Goal: Task Accomplishment & Management: Manage account settings

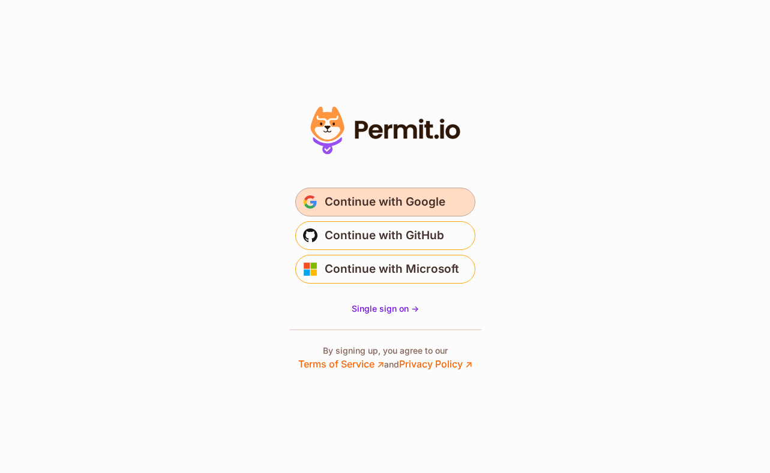
click at [433, 208] on span "Continue with Google" at bounding box center [385, 202] width 121 height 19
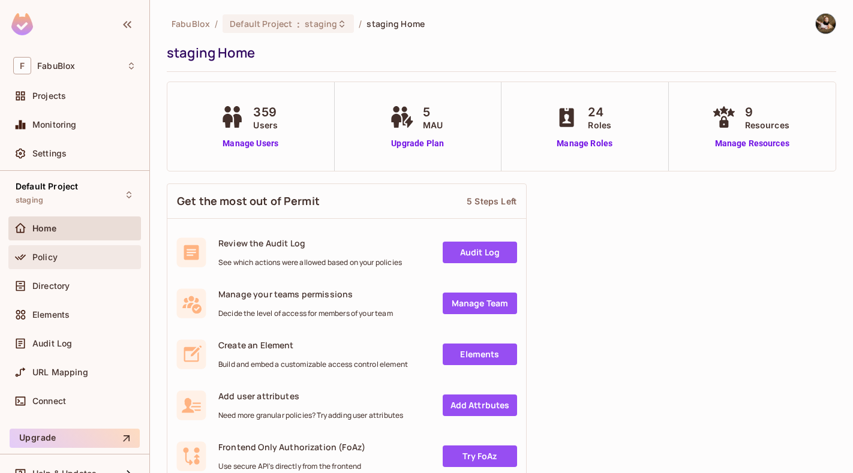
click at [72, 253] on div "Policy" at bounding box center [84, 258] width 104 height 10
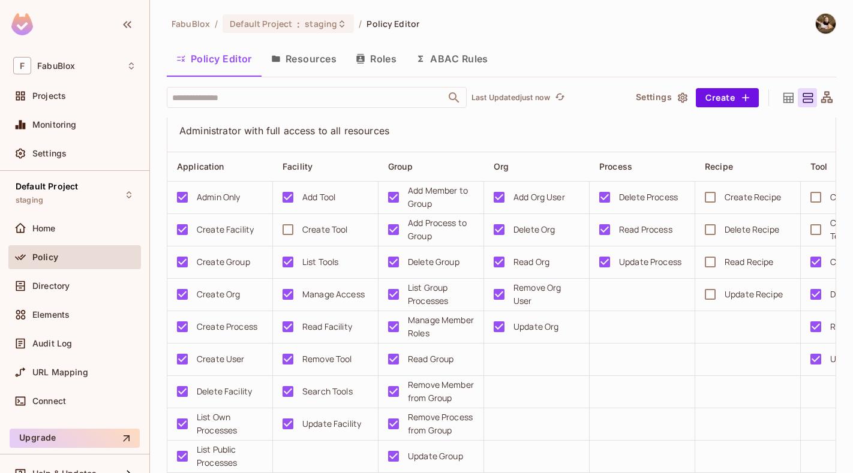
scroll to position [620, 0]
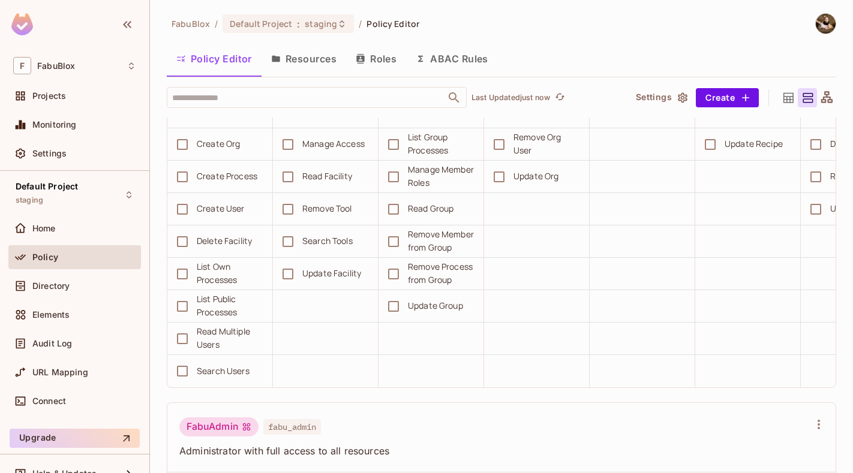
click at [343, 59] on button "Resources" at bounding box center [304, 59] width 85 height 30
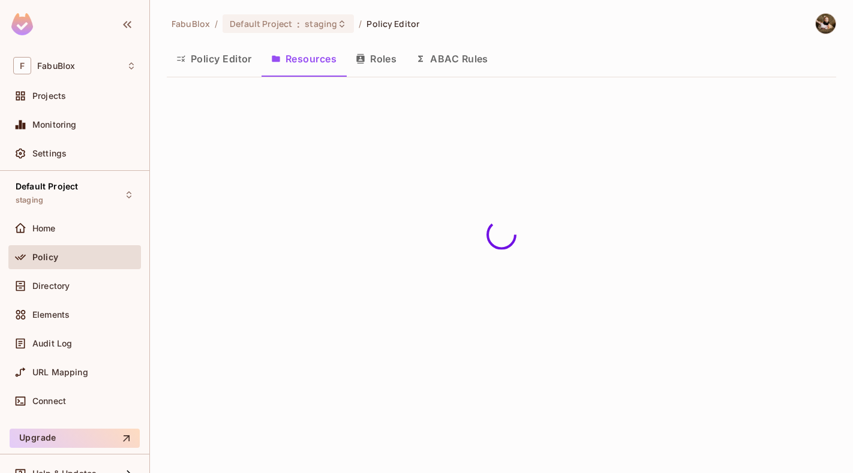
click at [380, 61] on button "Roles" at bounding box center [376, 59] width 60 height 30
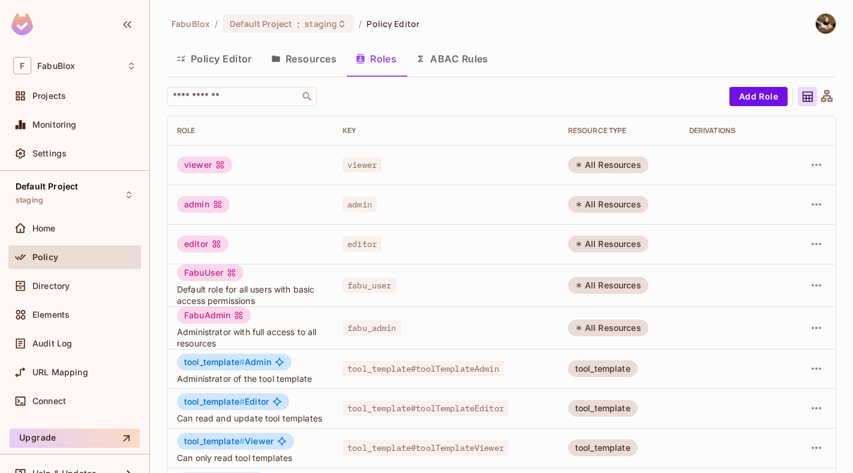
scroll to position [2, 0]
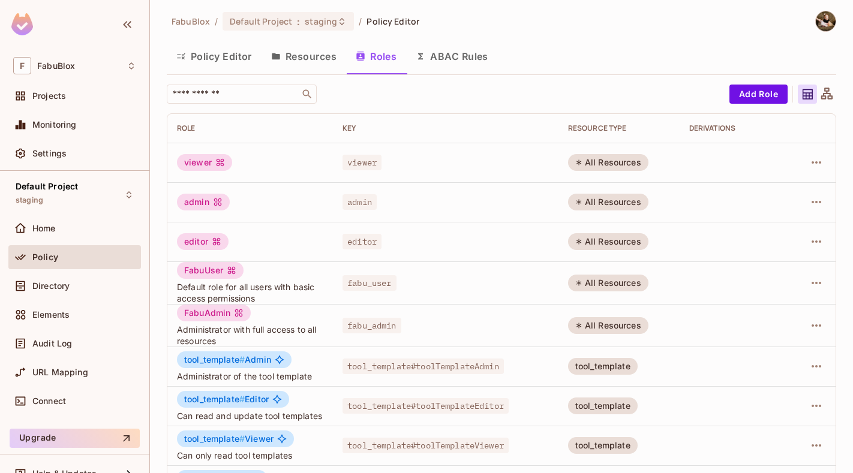
click at [221, 56] on button "Policy Editor" at bounding box center [214, 56] width 95 height 30
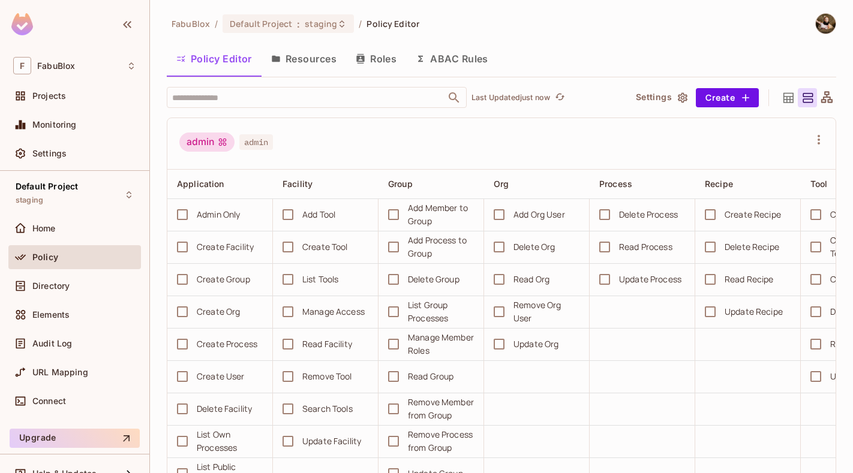
click at [314, 62] on button "Resources" at bounding box center [304, 59] width 85 height 30
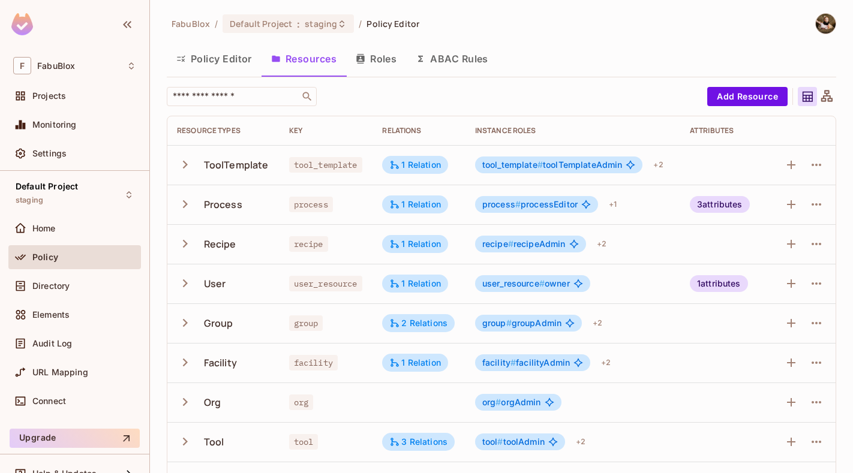
click at [247, 56] on button "Policy Editor" at bounding box center [214, 59] width 95 height 30
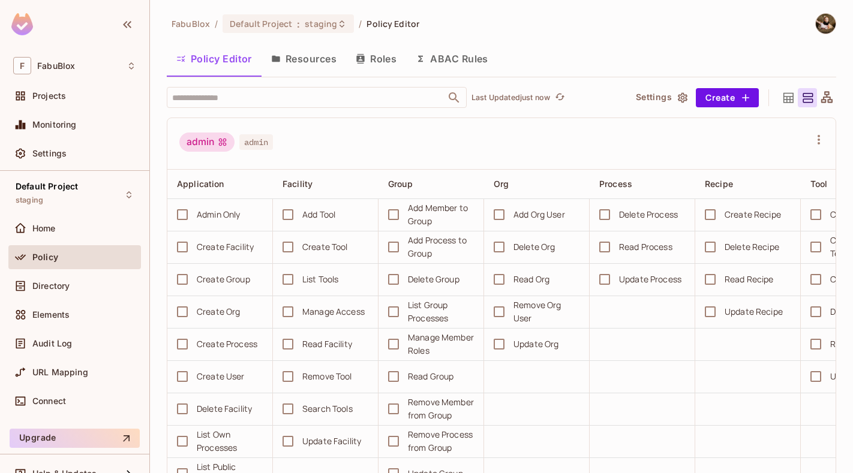
scroll to position [1, 0]
click at [308, 50] on button "Resources" at bounding box center [304, 58] width 85 height 30
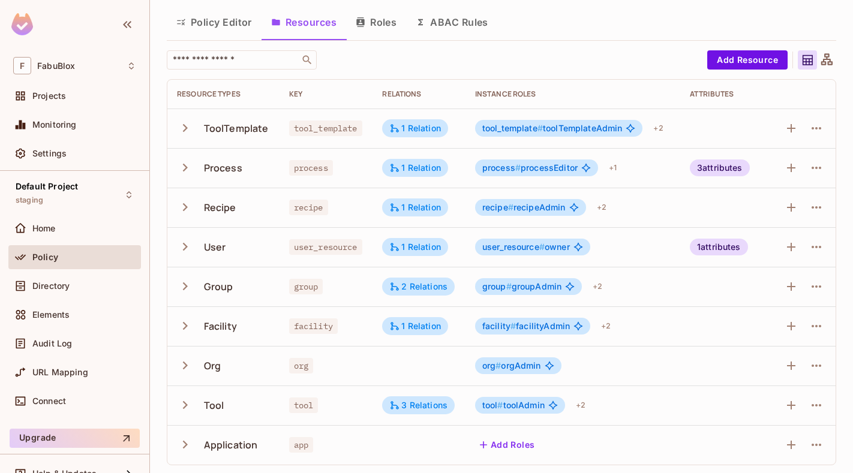
scroll to position [38, 0]
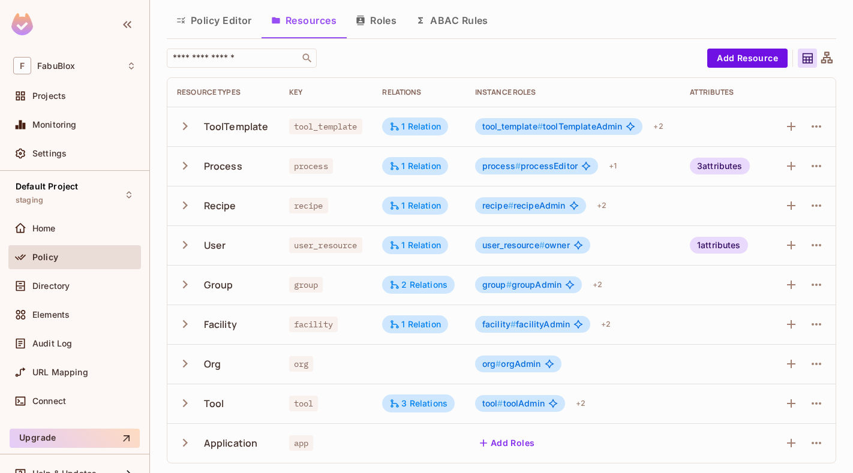
click at [187, 244] on icon "button" at bounding box center [185, 245] width 16 height 16
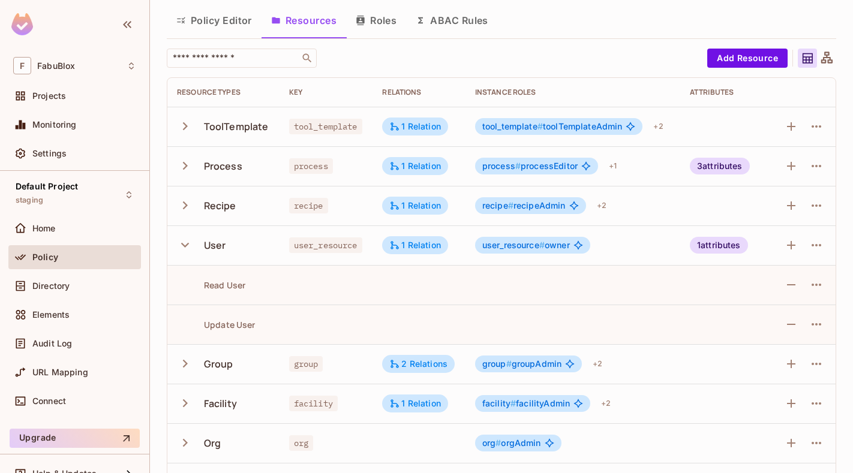
click at [187, 244] on icon "button" at bounding box center [185, 245] width 8 height 5
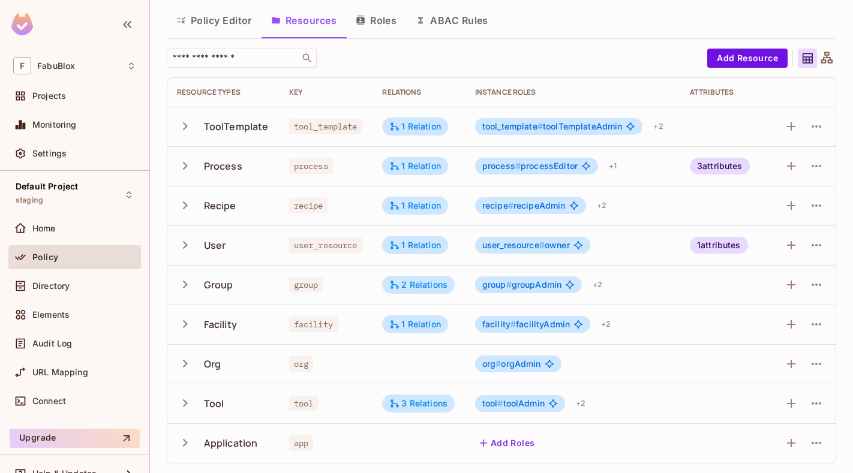
click at [187, 244] on icon "button" at bounding box center [185, 245] width 16 height 16
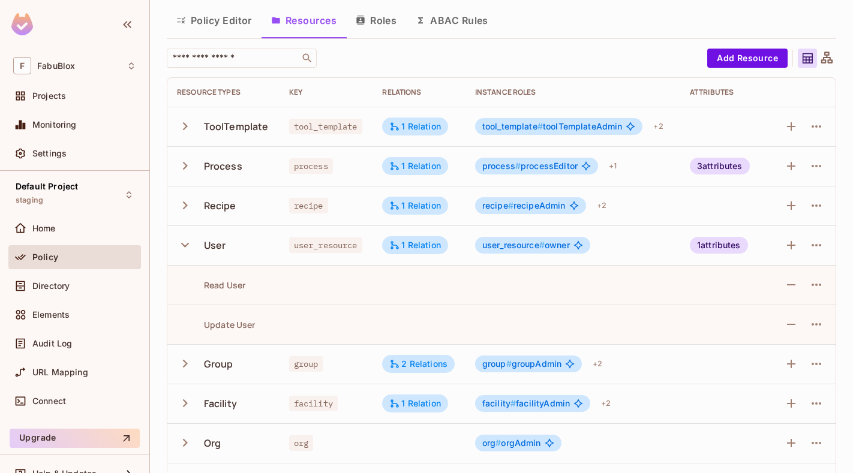
click at [187, 244] on icon "button" at bounding box center [185, 245] width 8 height 5
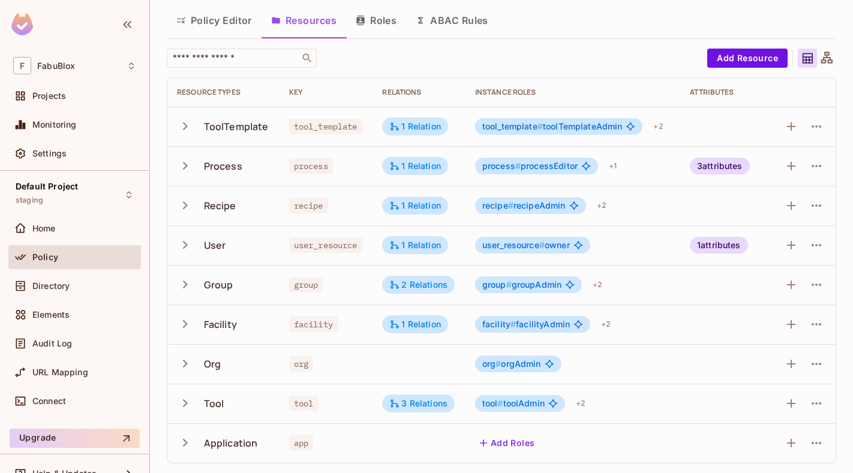
click at [190, 247] on icon "button" at bounding box center [185, 245] width 16 height 16
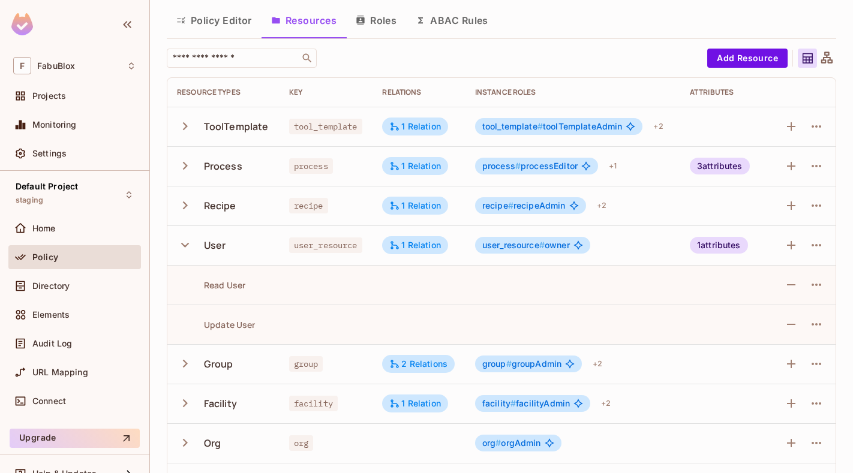
click at [190, 247] on icon "button" at bounding box center [185, 245] width 16 height 16
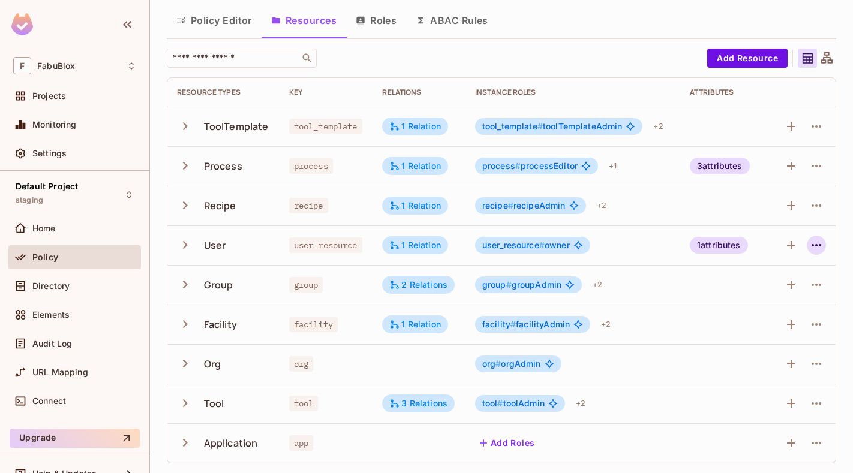
click at [769, 240] on icon "button" at bounding box center [816, 245] width 14 height 14
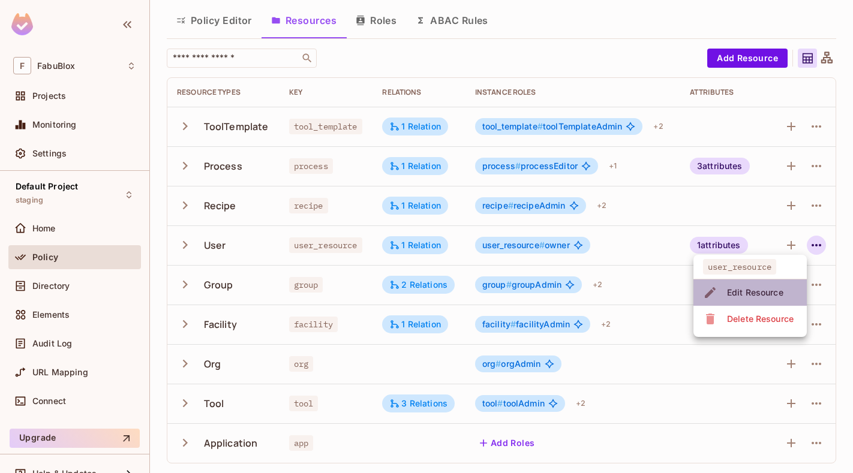
click at [769, 290] on div "Edit Resource" at bounding box center [755, 293] width 56 height 12
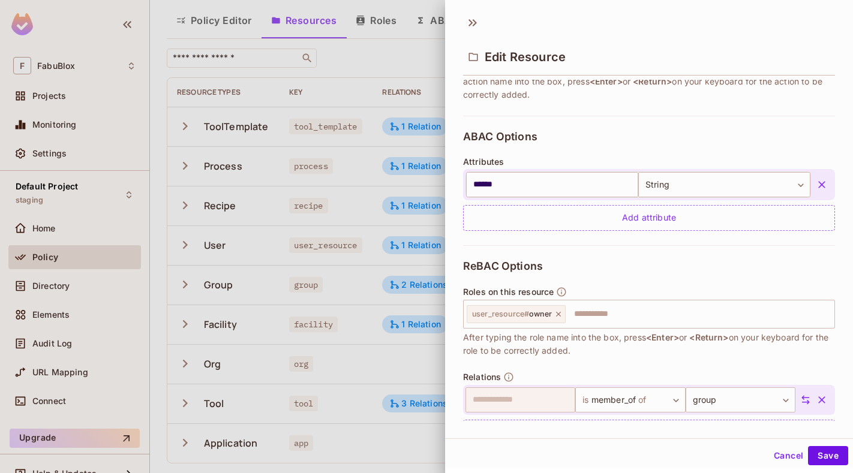
scroll to position [257, 0]
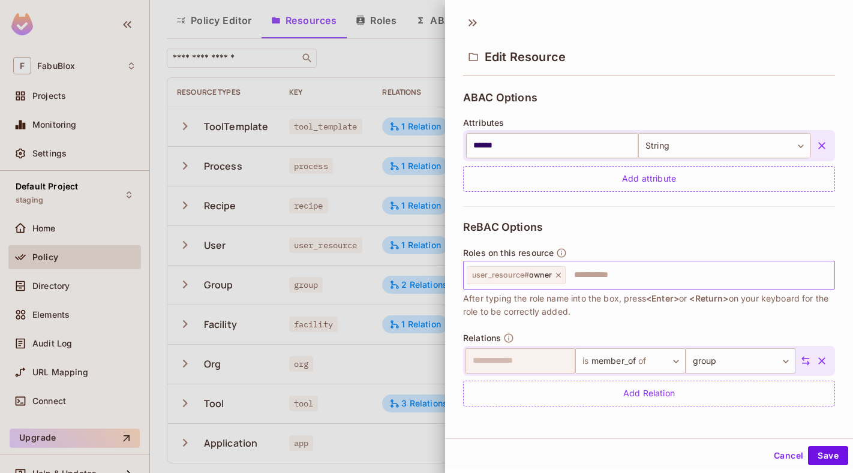
click at [586, 276] on input "text" at bounding box center [698, 275] width 263 height 24
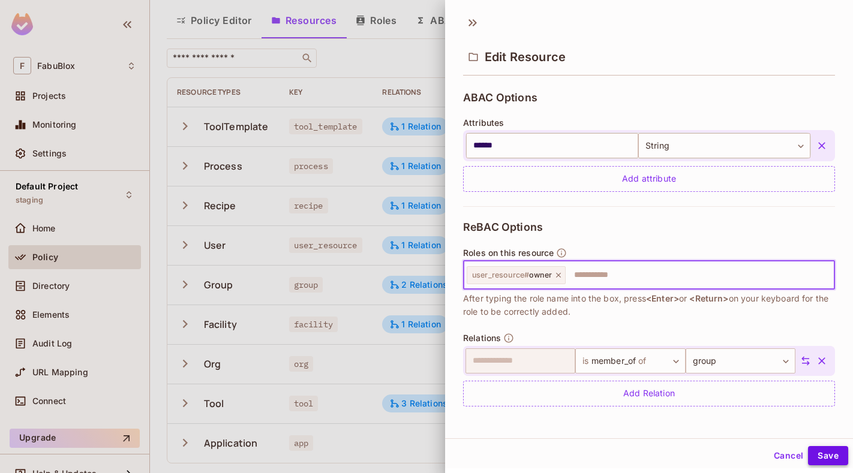
click at [769, 459] on button "Save" at bounding box center [828, 455] width 40 height 19
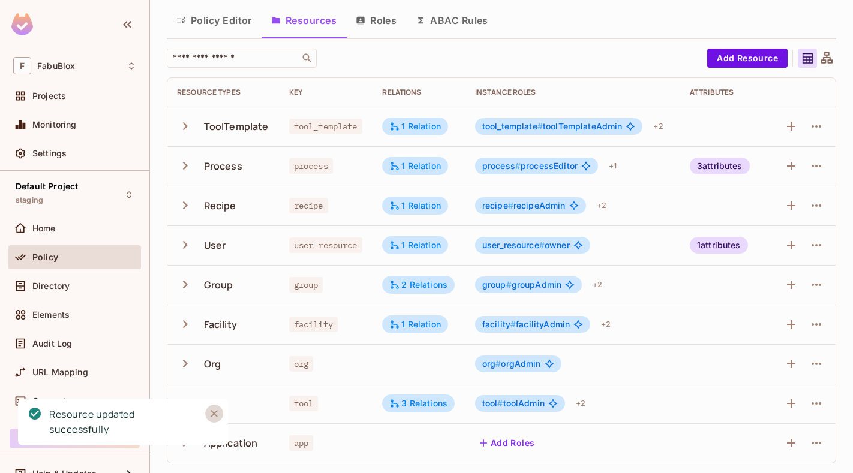
click at [217, 410] on icon "Close" at bounding box center [214, 414] width 12 height 12
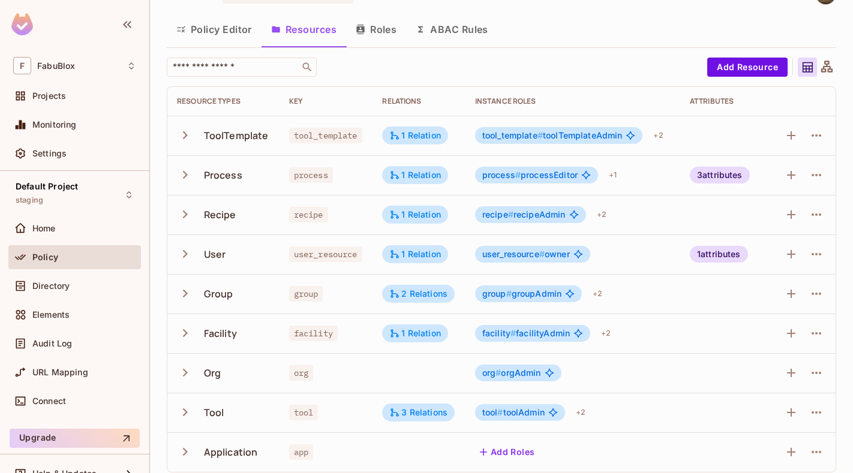
scroll to position [0, 0]
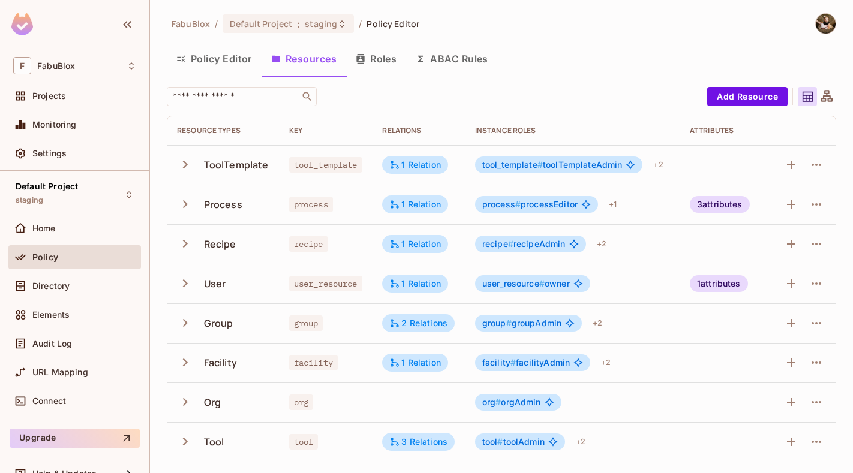
click at [223, 49] on button "Policy Editor" at bounding box center [214, 59] width 95 height 30
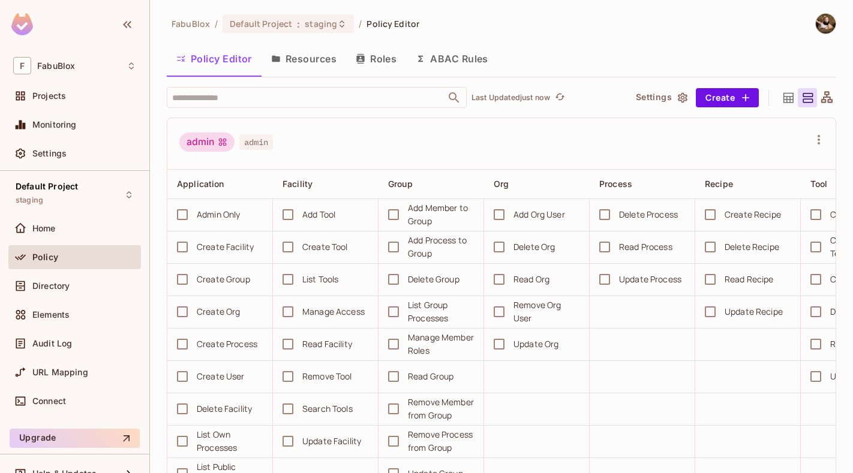
click at [291, 49] on button "Resources" at bounding box center [304, 59] width 85 height 30
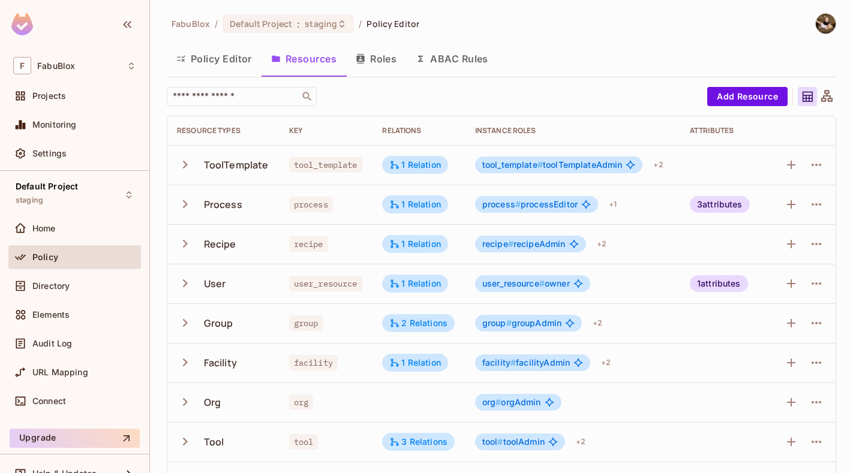
click at [394, 55] on button "Roles" at bounding box center [376, 59] width 60 height 30
